Goal: Task Accomplishment & Management: Use online tool/utility

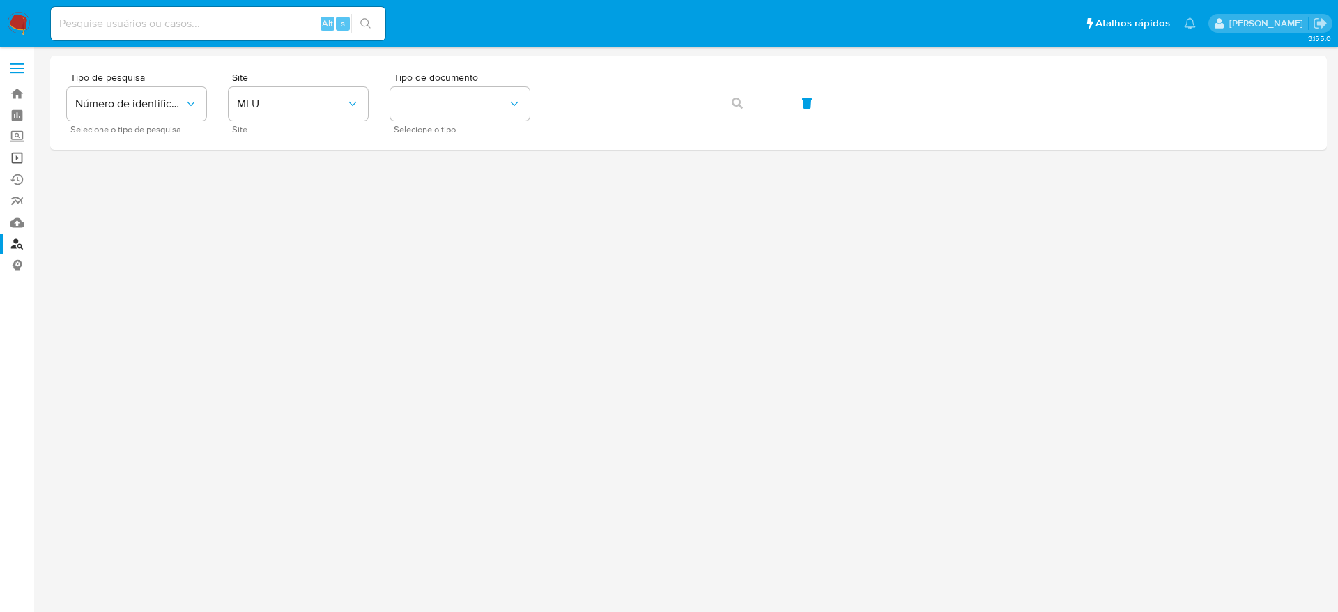
click at [16, 160] on link "Operações em massa" at bounding box center [83, 158] width 166 height 22
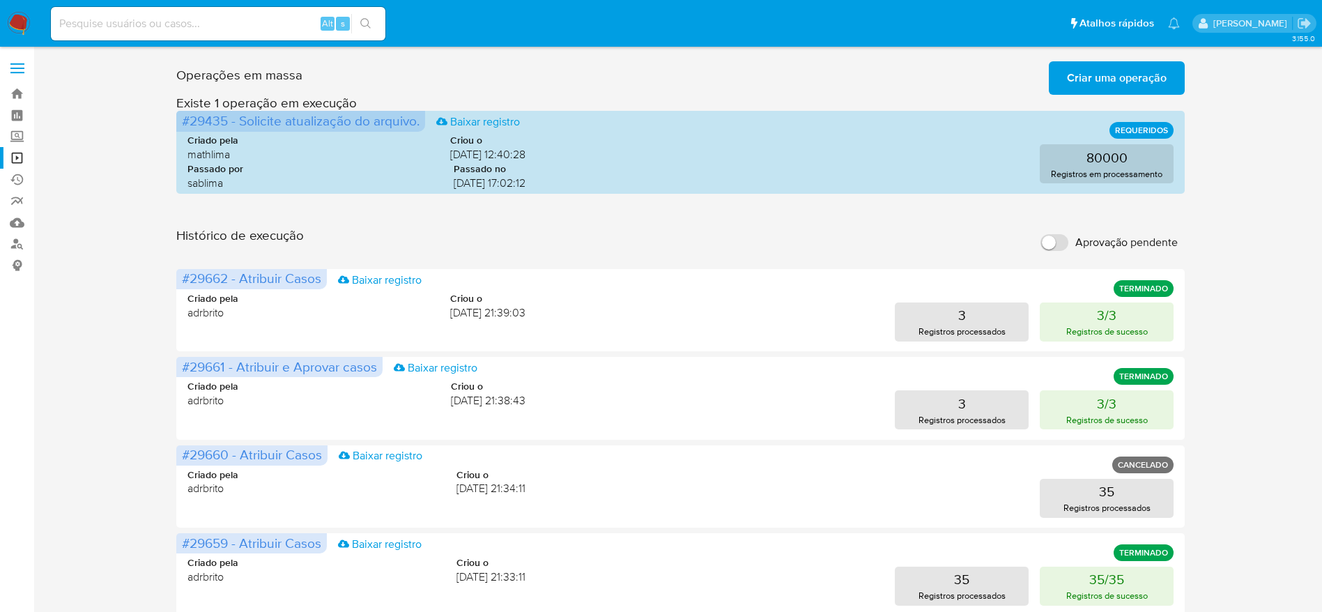
click at [1119, 68] on span "Criar uma operação" at bounding box center [1117, 78] width 100 height 31
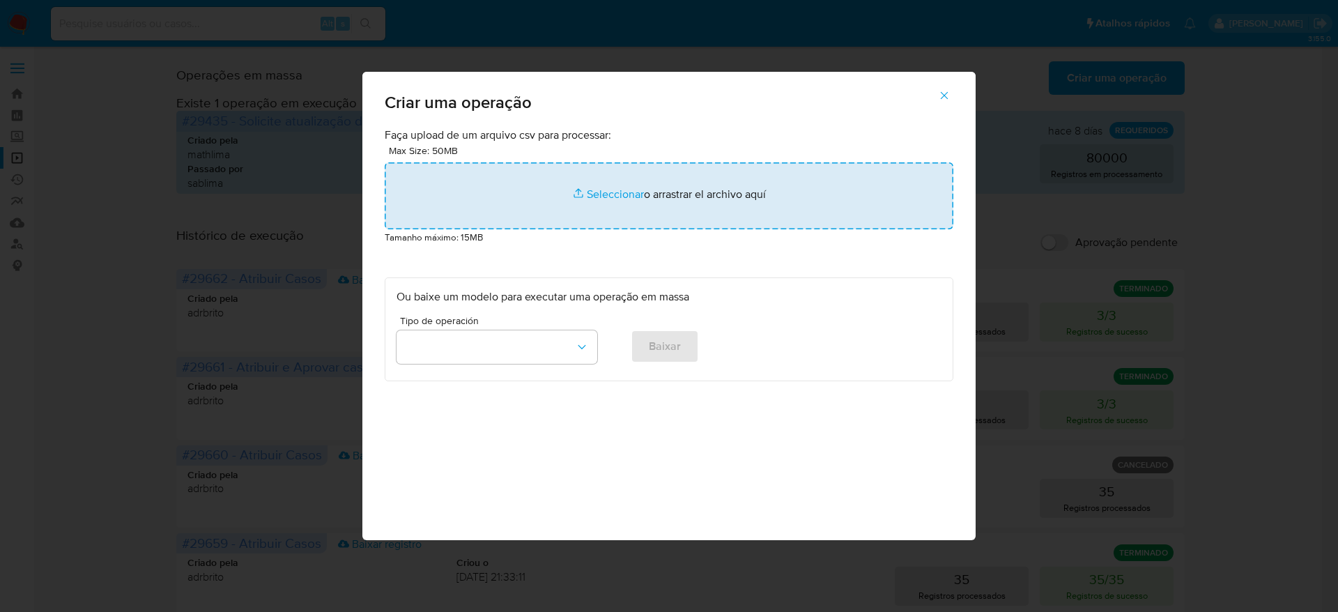
click at [615, 190] on input "file" at bounding box center [669, 195] width 569 height 67
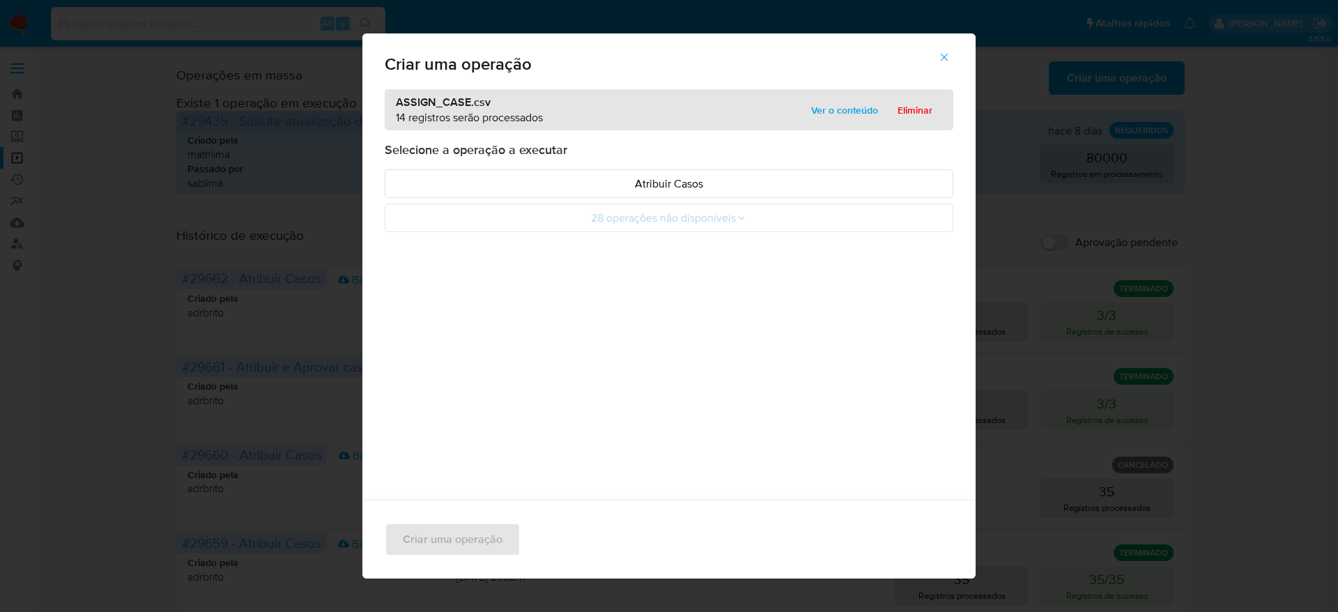
click at [829, 113] on span "Ver o conteúdo" at bounding box center [844, 110] width 67 height 20
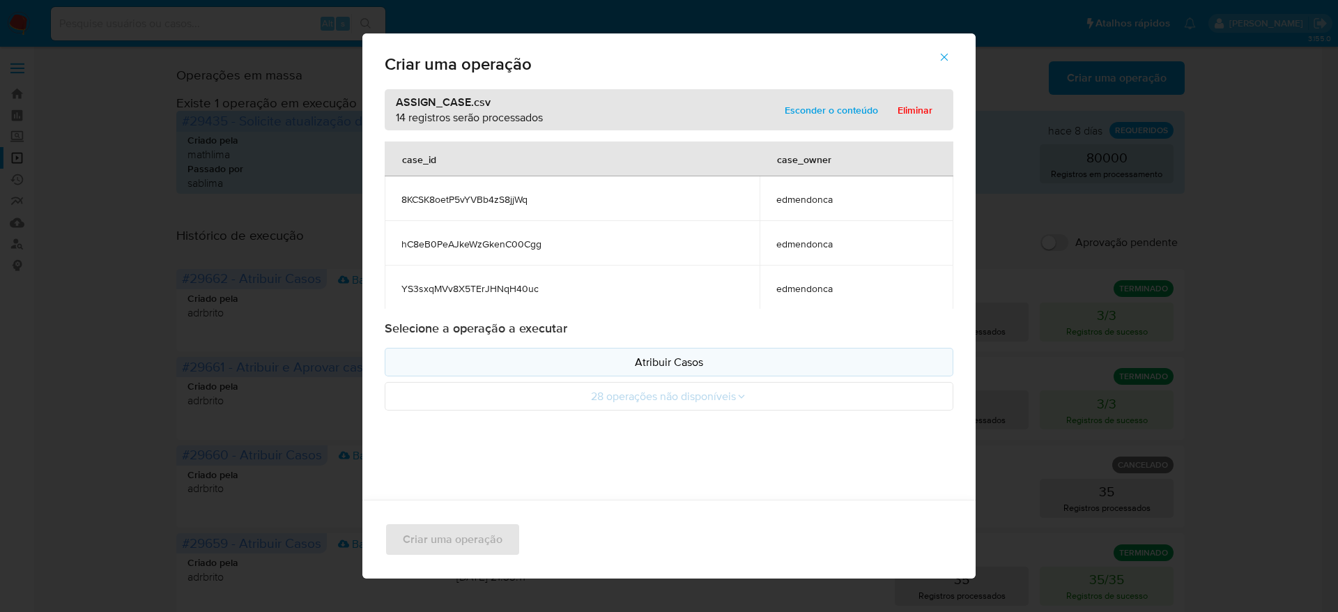
click at [645, 362] on p "Atribuir Casos" at bounding box center [669, 362] width 545 height 16
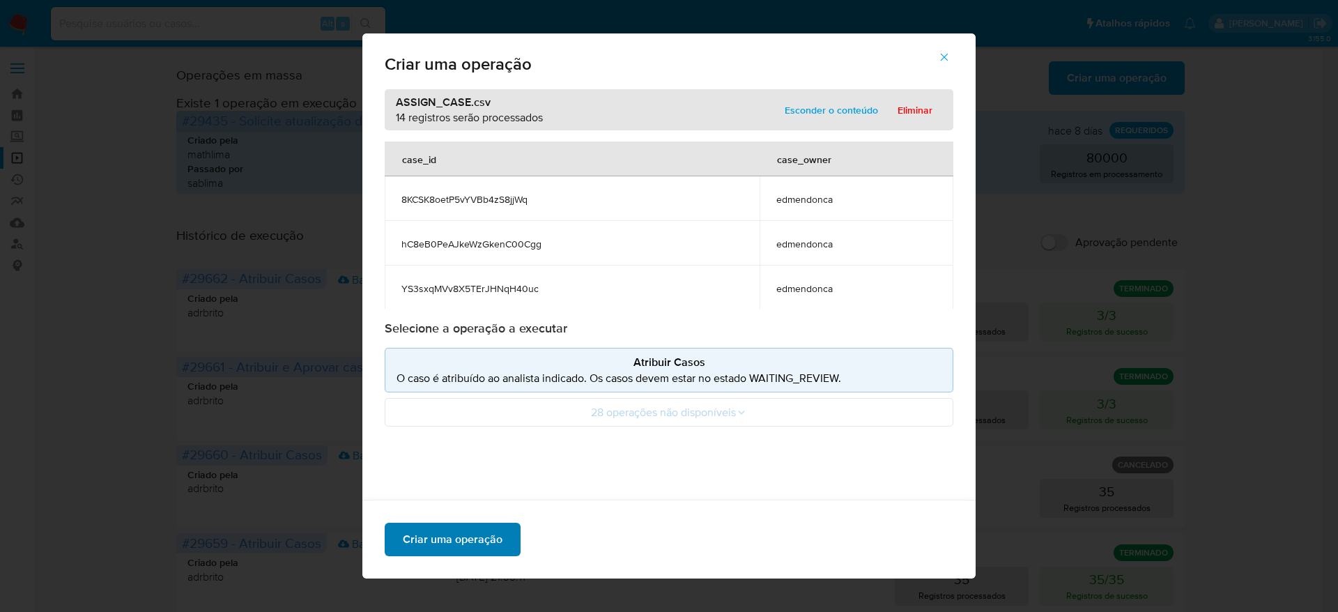
click at [443, 545] on span "Criar uma operação" at bounding box center [453, 539] width 100 height 31
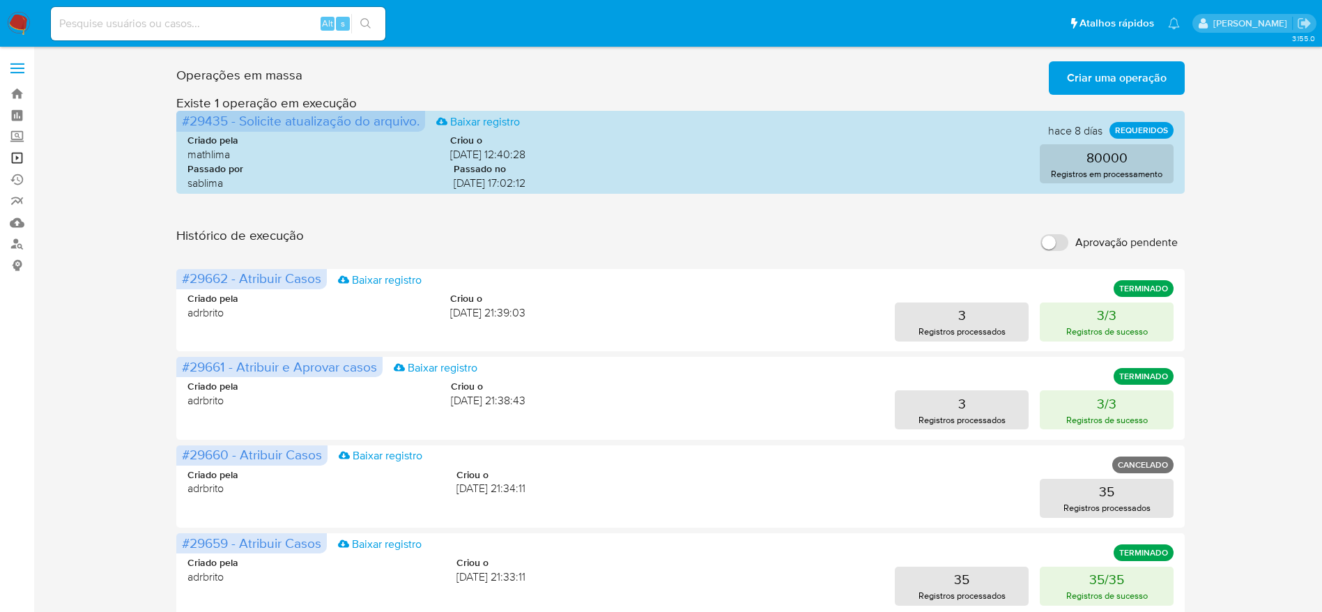
click at [15, 160] on link "Operações em massa" at bounding box center [83, 158] width 166 height 22
